Goal: Task Accomplishment & Management: Use online tool/utility

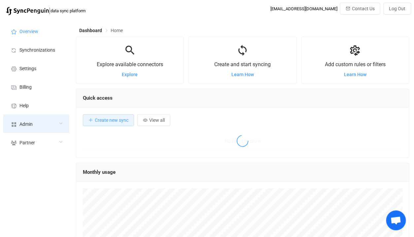
scroll to position [128, 334]
click at [39, 118] on div "Admin" at bounding box center [36, 123] width 66 height 19
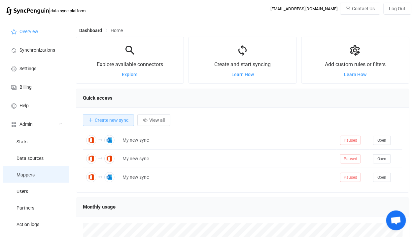
click at [29, 174] on span "Mappers" at bounding box center [26, 174] width 18 height 5
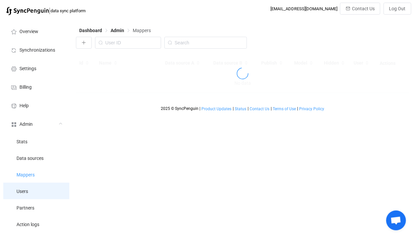
click at [29, 188] on li "Users" at bounding box center [36, 190] width 66 height 17
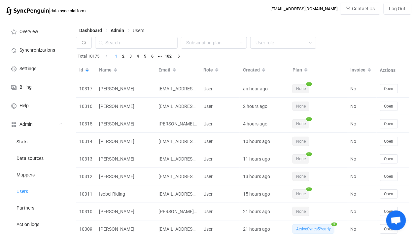
click at [167, 32] on div "Dashboard Admin Users" at bounding box center [243, 32] width 334 height 10
click at [162, 45] on input "text" at bounding box center [136, 43] width 83 height 12
paste input "pfrisari@gmail.com"
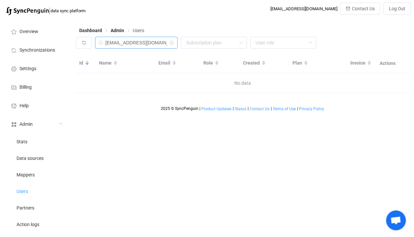
click at [128, 42] on input "pfrisari@gmail.com" at bounding box center [136, 43] width 83 height 12
drag, startPoint x: 119, startPoint y: 40, endPoint x: 203, endPoint y: 46, distance: 83.8
click at [203, 46] on div "pfrisari@gmail.com None Single SingleYearly SinglePlus SinglePlusYearly Team Te…" at bounding box center [243, 44] width 334 height 15
type input "pfrisari"
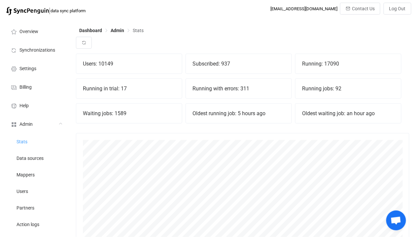
scroll to position [146, 334]
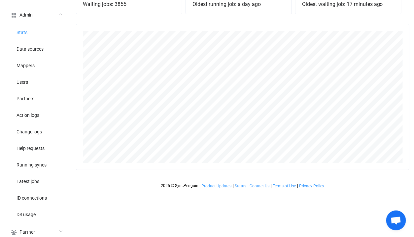
scroll to position [116, 0]
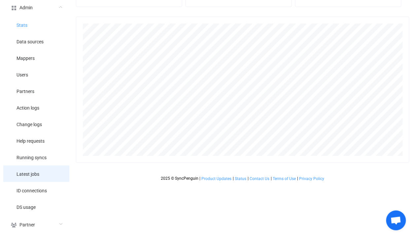
click at [45, 173] on li "Latest jobs" at bounding box center [36, 173] width 66 height 17
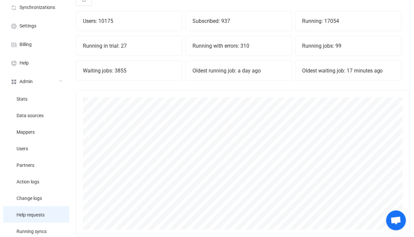
scroll to position [0, 0]
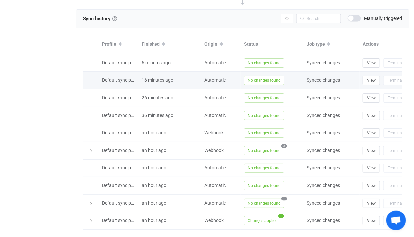
scroll to position [261, 0]
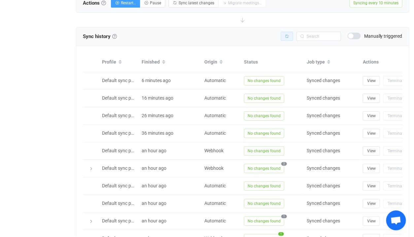
click at [289, 32] on button "button" at bounding box center [287, 36] width 13 height 9
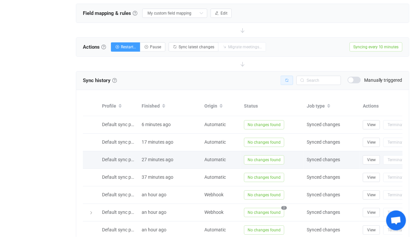
scroll to position [86, 0]
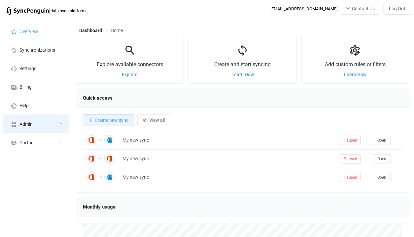
click at [34, 123] on div "Admin" at bounding box center [36, 123] width 66 height 19
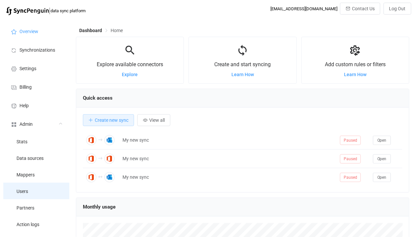
scroll to position [128, 334]
click at [31, 194] on li "Users" at bounding box center [36, 190] width 66 height 17
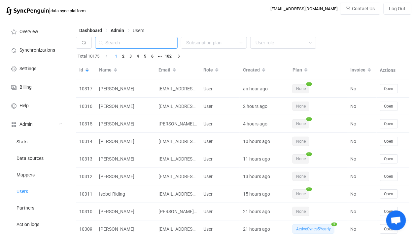
click at [156, 45] on input "text" at bounding box center [136, 43] width 83 height 12
paste input "andrew.harrison@clarksonevans.co.uk"
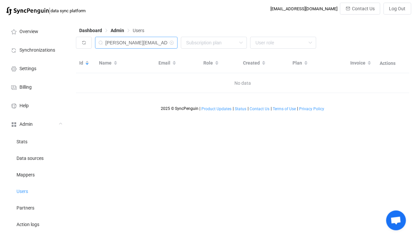
drag, startPoint x: 127, startPoint y: 43, endPoint x: 36, endPoint y: 20, distance: 93.0
click at [36, 20] on div "Overview Synchronizations Settings Billing Help Admin Stats Data sources Mapper…" at bounding box center [207, 186] width 414 height 334
type input "clarksonevans.co.uk"
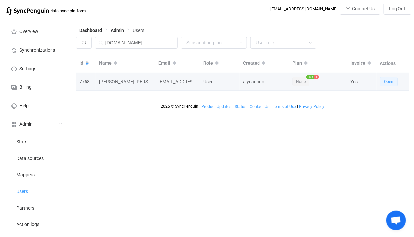
click at [385, 78] on button "Open" at bounding box center [389, 81] width 18 height 9
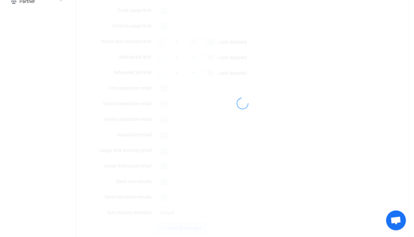
type input "it@clarksonevans.co.uk"
type input "Clarkson Evans IT"
type input "14"
type input "2025-09-30"
type input "500"
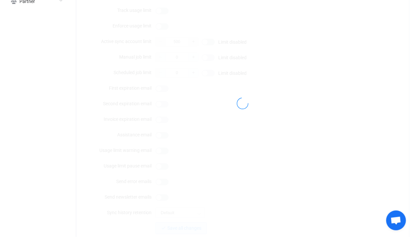
scroll to position [616, 0]
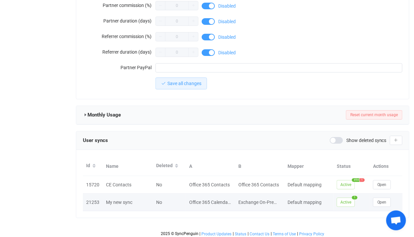
click at [382, 204] on td "Open" at bounding box center [386, 202] width 33 height 18
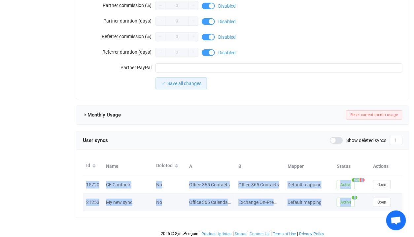
click at [382, 204] on td "Open" at bounding box center [386, 202] width 33 height 18
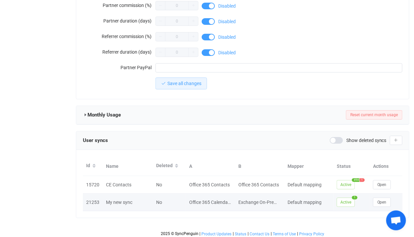
click at [382, 204] on td "Open" at bounding box center [386, 202] width 33 height 18
click at [382, 201] on span "Open" at bounding box center [382, 202] width 9 height 5
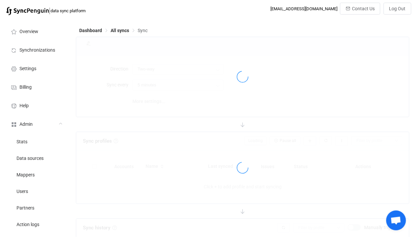
type input "Exchange On-Premises → Office 365"
type input "10 minutes"
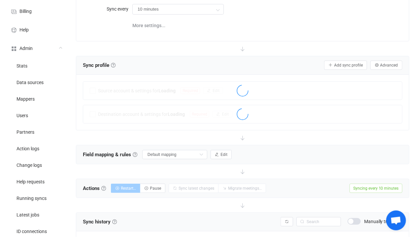
scroll to position [198, 0]
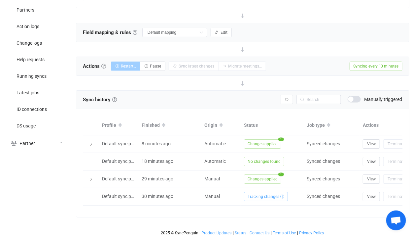
click at [265, 170] on td "Changes applied 1" at bounding box center [272, 179] width 63 height 18
click at [263, 178] on span "Changes applied" at bounding box center [262, 178] width 37 height 9
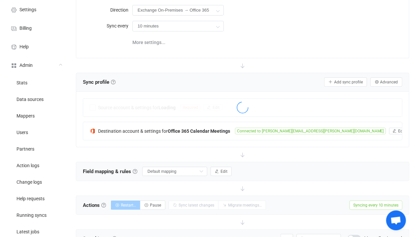
scroll to position [64, 0]
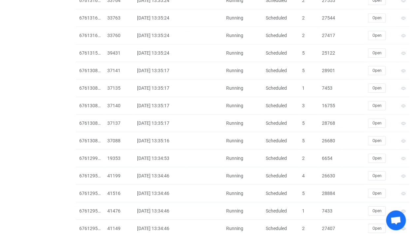
scroll to position [1513, 0]
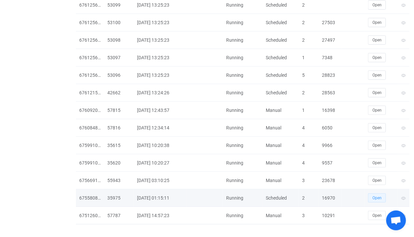
click at [376, 195] on span "Open" at bounding box center [377, 197] width 9 height 5
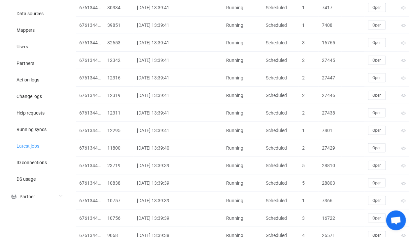
scroll to position [0, 0]
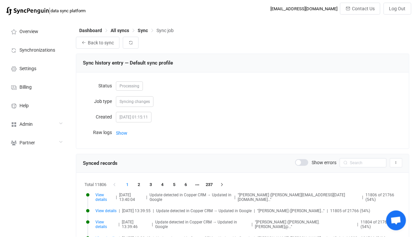
scroll to position [11, 0]
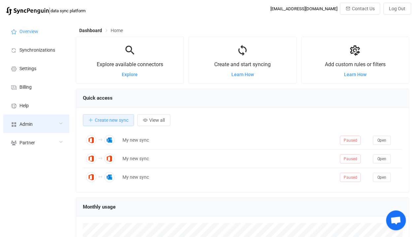
scroll to position [128, 334]
click at [36, 127] on div "Admin" at bounding box center [36, 123] width 66 height 19
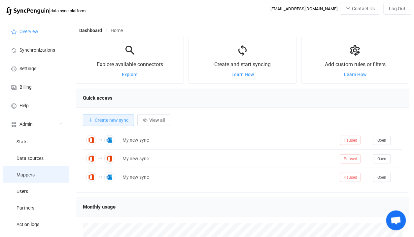
click at [36, 175] on li "Mappers" at bounding box center [36, 174] width 66 height 17
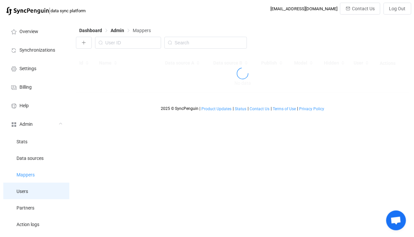
click at [35, 190] on li "Users" at bounding box center [36, 190] width 66 height 17
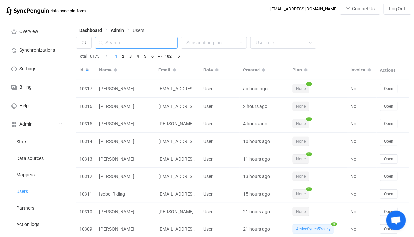
click at [141, 38] on input "text" at bounding box center [136, 43] width 83 height 12
paste input "rico.gonzalez@xchange.ph"
type input "rico.gonzalez@xchange.ph"
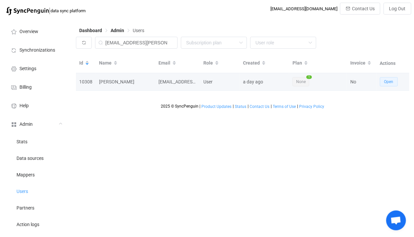
click at [386, 80] on span "Open" at bounding box center [389, 81] width 9 height 5
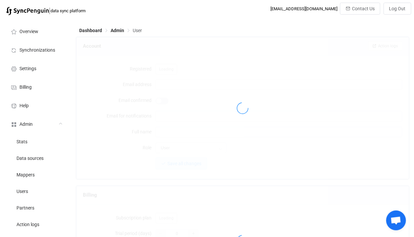
type input "rico.gonzalez@xchange.ph"
type input "Rico Gonzalez"
type input "14"
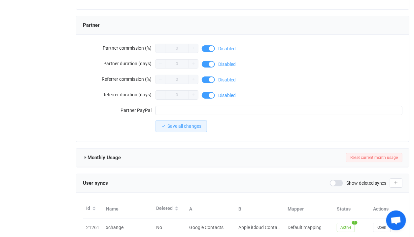
scroll to position [599, 0]
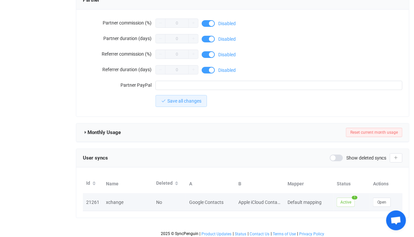
click at [373, 194] on td "Open" at bounding box center [386, 202] width 33 height 18
click at [373, 197] on button "Open" at bounding box center [382, 201] width 18 height 9
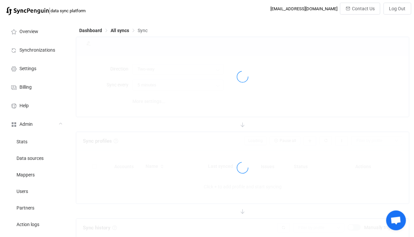
type input "10 minutes"
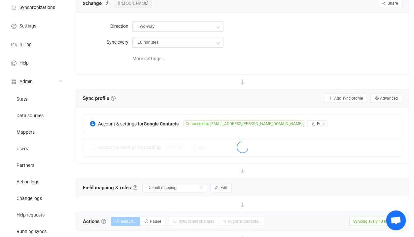
scroll to position [37, 0]
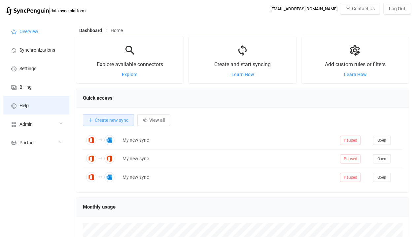
scroll to position [128, 334]
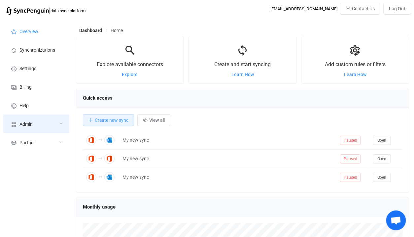
click at [15, 115] on div "Admin" at bounding box center [36, 123] width 66 height 19
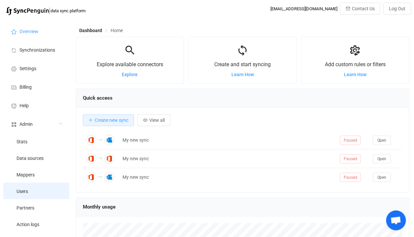
click at [33, 185] on li "Users" at bounding box center [36, 190] width 66 height 17
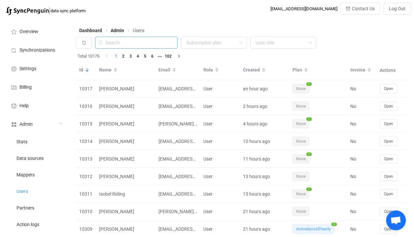
click at [150, 41] on input "text" at bounding box center [136, 43] width 83 height 12
paste input "steve.ledoux@okam.ch"
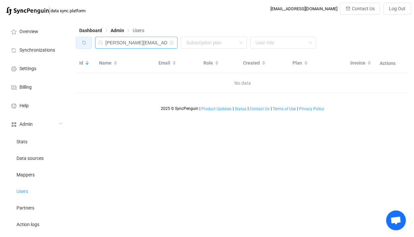
drag, startPoint x: 138, startPoint y: 42, endPoint x: 78, endPoint y: 40, distance: 59.9
click at [78, 40] on div "steve.ledoux@okam.ch None Single SingleYearly SinglePlus SinglePlusYearly Team …" at bounding box center [243, 44] width 334 height 15
type input "kam.ch"
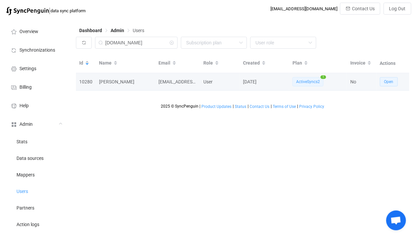
click at [385, 79] on button "Open" at bounding box center [389, 81] width 18 height 9
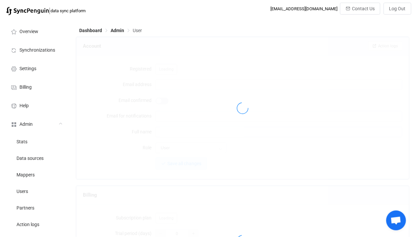
type input "salesadmin@okam.ch"
type input "Gwendoline Pelaez Garcia"
type input "14"
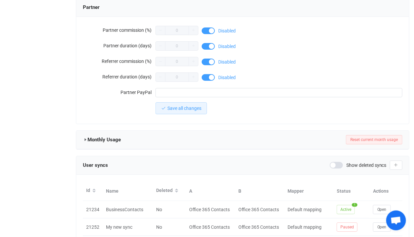
scroll to position [616, 0]
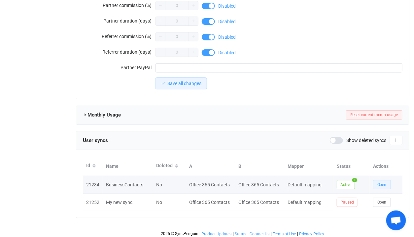
click at [384, 184] on span "Open" at bounding box center [382, 184] width 9 height 5
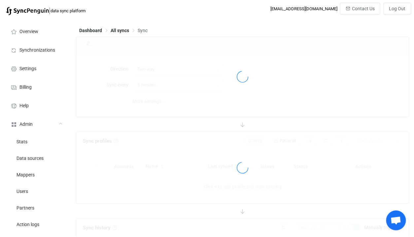
type input "A → B"
type input "1 hour"
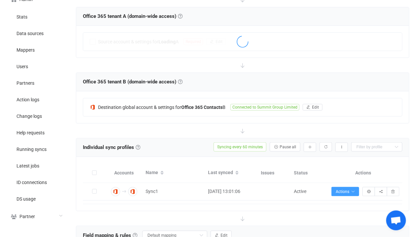
scroll to position [74, 0]
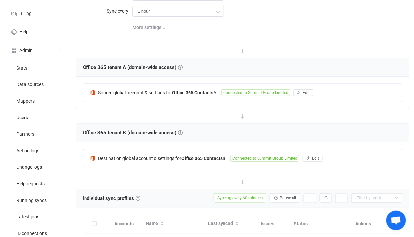
click at [185, 156] on b "Office 365 Contacts" at bounding box center [201, 157] width 41 height 5
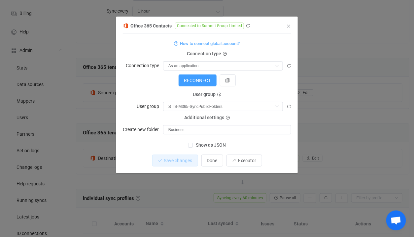
click at [97, 144] on div "Office 365 Contacts Connected to Summit Group Limited 1 { { "connectionType": "…" at bounding box center [207, 118] width 414 height 237
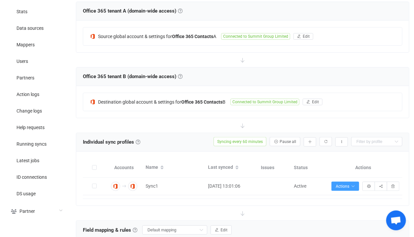
scroll to position [136, 0]
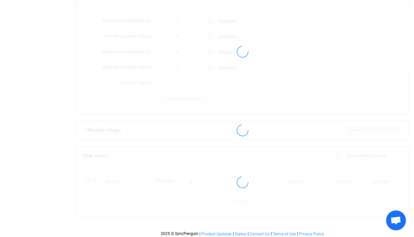
type input "salesadmin@okam.ch"
type input "Gwendoline Pelaez Garcia"
type input "14"
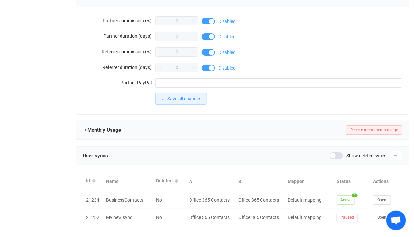
scroll to position [616, 0]
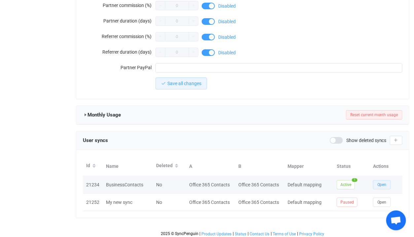
click at [378, 186] on button "Open" at bounding box center [382, 184] width 18 height 9
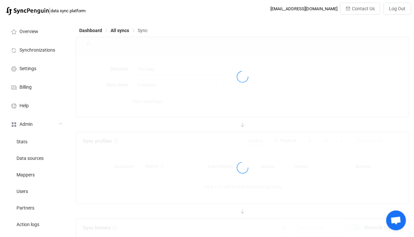
type input "A → B"
type input "1 hour"
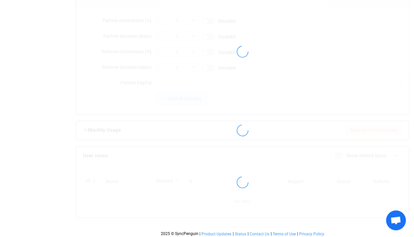
type input "salesadmin@okam.ch"
type input "Gwendoline Pelaez Garcia"
type input "14"
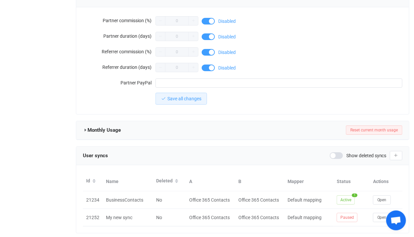
scroll to position [616, 0]
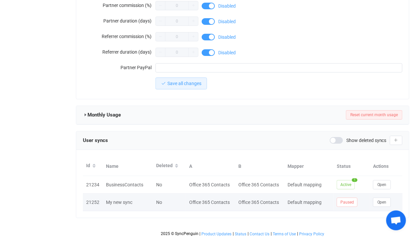
click at [372, 197] on div "Open" at bounding box center [386, 201] width 33 height 9
click at [387, 203] on button "Open" at bounding box center [382, 201] width 18 height 9
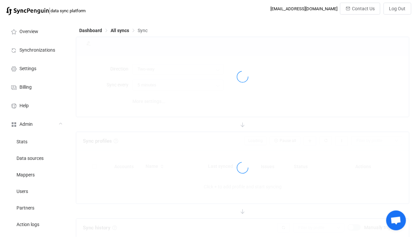
type input "A → B (one to many)"
type input "1 hour"
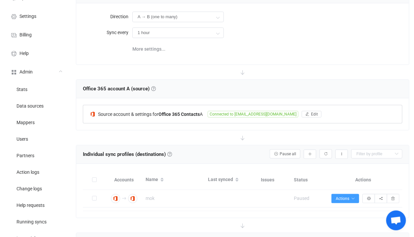
scroll to position [60, 0]
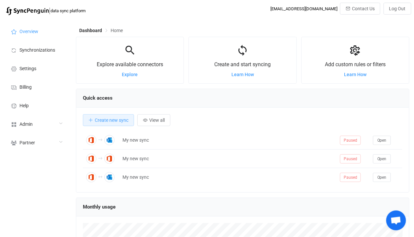
scroll to position [128, 334]
click at [53, 51] on span "Synchronizations" at bounding box center [37, 50] width 36 height 5
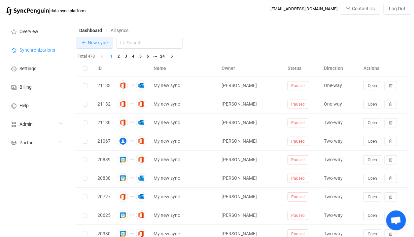
click at [99, 46] on button "New sync" at bounding box center [94, 43] width 37 height 12
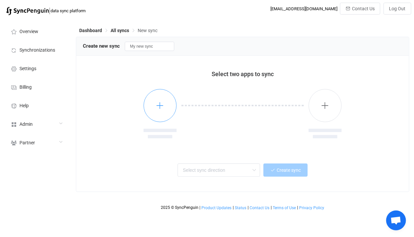
click at [155, 111] on button "button" at bounding box center [160, 105] width 33 height 33
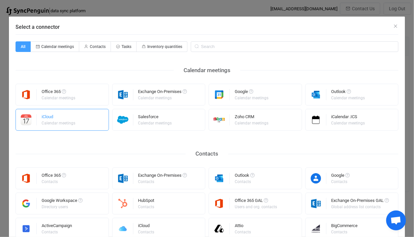
click at [82, 119] on div "iCloud Calendar meetings" at bounding box center [63, 120] width 94 height 22
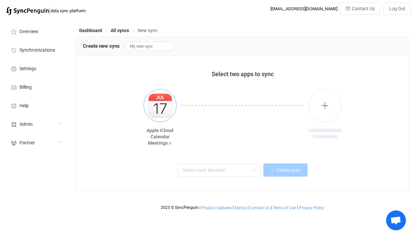
click at [154, 119] on button "button" at bounding box center [160, 105] width 33 height 33
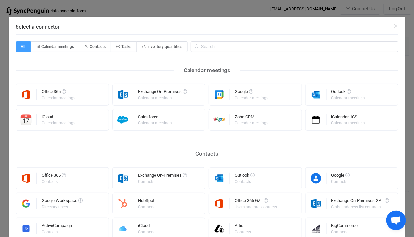
click at [95, 185] on div "Office 365 Contacts" at bounding box center [63, 178] width 94 height 22
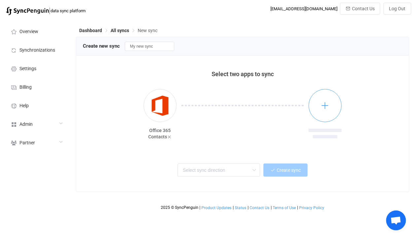
click at [314, 106] on button "button" at bounding box center [325, 105] width 33 height 33
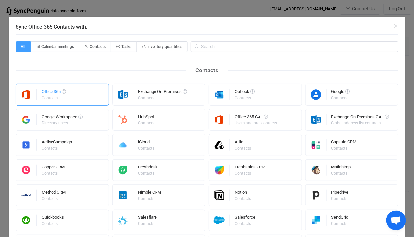
click at [95, 100] on div "Office 365 Contacts" at bounding box center [63, 95] width 94 height 22
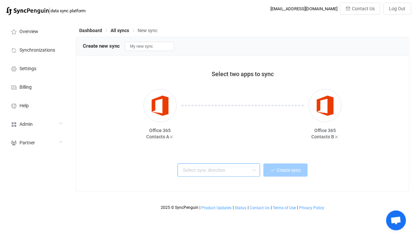
click at [210, 164] on input "text" at bounding box center [219, 169] width 83 height 13
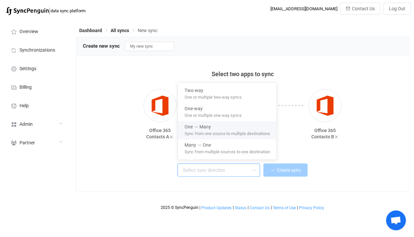
click at [234, 133] on span "Sync from one source to multiple destinations" at bounding box center [228, 132] width 86 height 7
type input "One → Many"
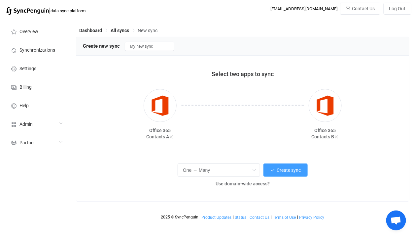
click at [227, 180] on div "One → Many Create sync Use domain-wide access?" at bounding box center [242, 174] width 303 height 24
click at [229, 184] on span "Use domain-wide access?" at bounding box center [243, 183] width 54 height 5
